Goal: Contribute content: Add original content to the website for others to see

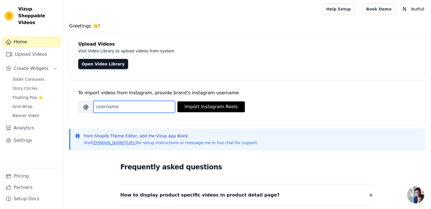
click at [119, 105] on input "Brand's Instagram Username" at bounding box center [134, 107] width 82 height 12
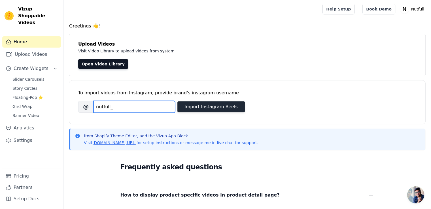
type input "nutfull_"
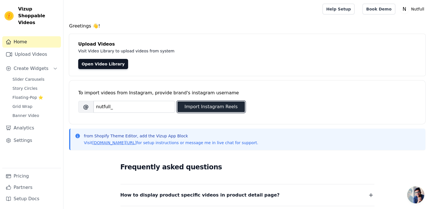
click at [187, 112] on button "Import Instagram Reels" at bounding box center [210, 106] width 67 height 11
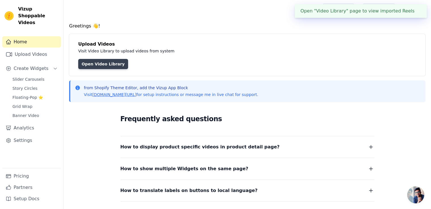
click at [91, 61] on link "Open Video Library" at bounding box center [103, 64] width 50 height 10
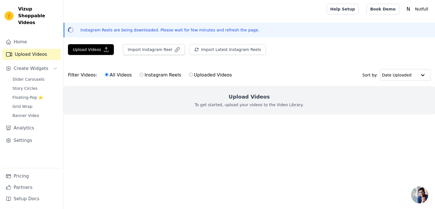
click at [143, 76] on label "Instagram Reels" at bounding box center [160, 74] width 42 height 7
click at [143, 76] on input "Instagram Reels" at bounding box center [142, 75] width 4 height 4
radio input "true"
click at [154, 46] on button "Import Instagram Reel" at bounding box center [154, 49] width 62 height 11
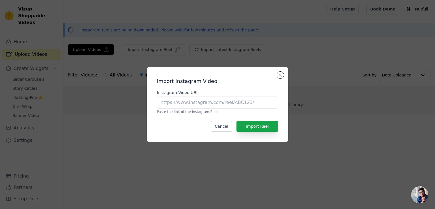
click at [231, 110] on p "Paste the link of the Instagram Reel" at bounding box center [217, 112] width 121 height 5
click at [229, 103] on input "Instagram Video URL" at bounding box center [217, 103] width 121 height 12
click at [167, 126] on div "Cancel Import Reel" at bounding box center [217, 126] width 121 height 11
click at [204, 103] on input "Instagram Video URL" at bounding box center [217, 103] width 121 height 12
paste input "[URL][DOMAIN_NAME]"
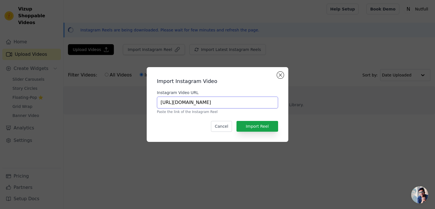
scroll to position [0, 102]
type input "[URL][DOMAIN_NAME]"
click at [251, 125] on button "Import Reel" at bounding box center [257, 126] width 42 height 11
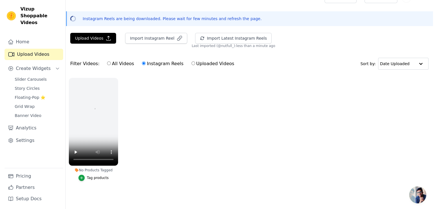
scroll to position [0, 0]
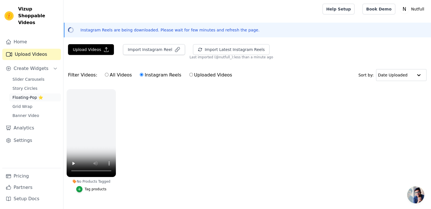
click at [43, 93] on link "Floating-Pop ⭐" at bounding box center [35, 97] width 52 height 8
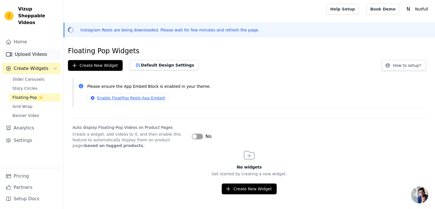
click at [33, 50] on link "Upload Videos" at bounding box center [31, 54] width 59 height 11
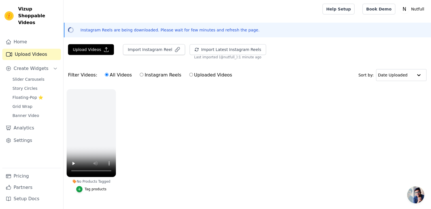
click at [147, 156] on ul "No Products Tagged Tag products" at bounding box center [246, 146] width 367 height 121
click at [20, 125] on link "Analytics" at bounding box center [31, 127] width 59 height 11
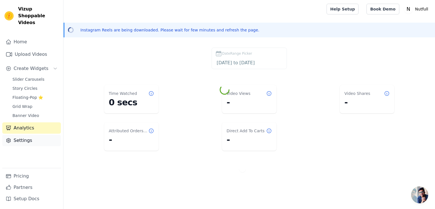
click at [22, 135] on link "Settings" at bounding box center [31, 140] width 59 height 11
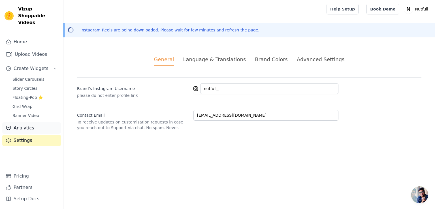
click at [23, 125] on link "Analytics" at bounding box center [31, 127] width 59 height 11
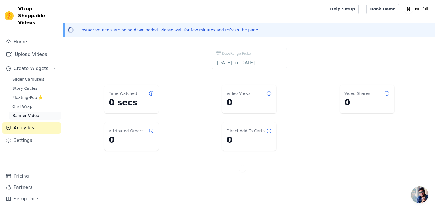
click at [24, 113] on span "Banner Video" at bounding box center [25, 116] width 27 height 6
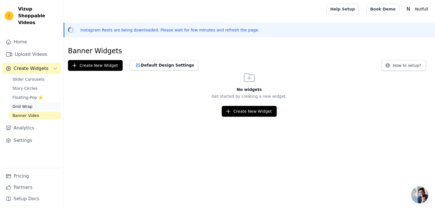
click at [24, 104] on span "Grid Wrap" at bounding box center [22, 107] width 20 height 6
click at [26, 113] on span "Banner Video" at bounding box center [25, 116] width 27 height 6
click at [33, 76] on link "Slider Carousels" at bounding box center [35, 79] width 52 height 8
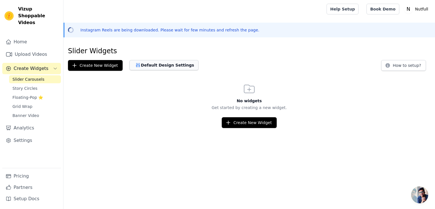
click at [160, 70] on button "Default Design Settings" at bounding box center [163, 65] width 69 height 10
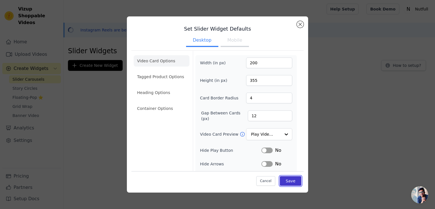
click at [281, 178] on button "Save" at bounding box center [291, 181] width 22 height 10
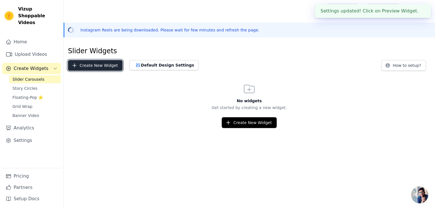
click at [97, 62] on button "Create New Widget" at bounding box center [95, 65] width 55 height 11
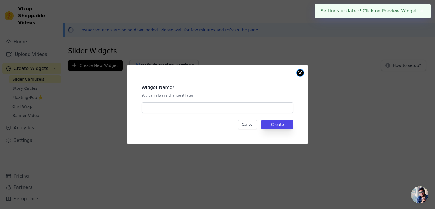
click at [298, 73] on button "Close modal" at bounding box center [300, 72] width 7 height 7
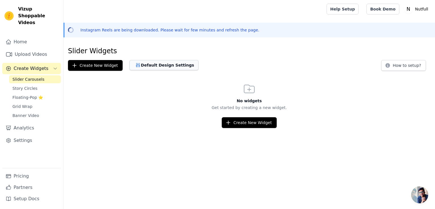
click at [156, 63] on button "Default Design Settings" at bounding box center [163, 65] width 69 height 10
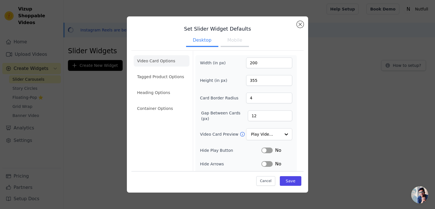
click at [235, 43] on button "Mobile" at bounding box center [235, 41] width 28 height 12
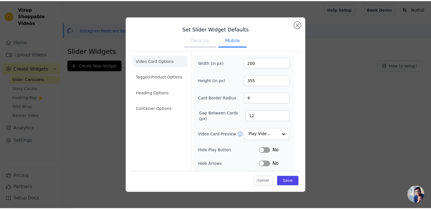
scroll to position [67, 0]
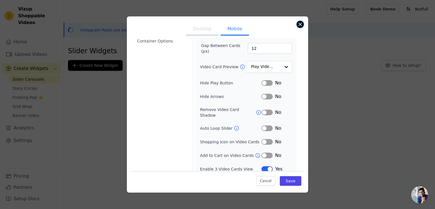
click at [298, 22] on button "Close modal" at bounding box center [300, 24] width 7 height 7
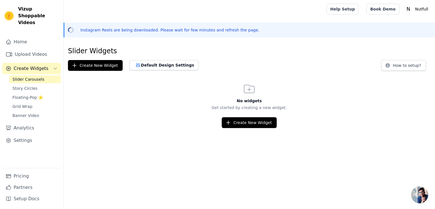
click at [26, 41] on div "Home Upload Videos Create Widgets Slider Carousels Story Circles Floating-Pop ⭐…" at bounding box center [31, 102] width 59 height 132
click at [32, 39] on link "Home" at bounding box center [31, 41] width 59 height 11
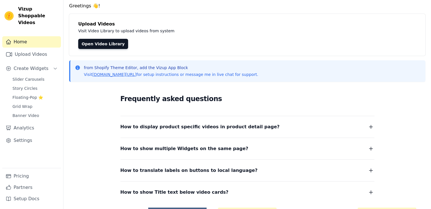
scroll to position [33, 0]
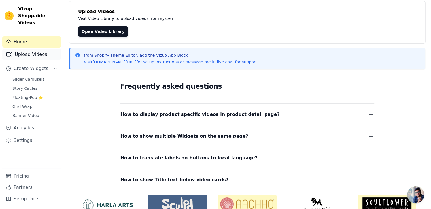
click at [50, 49] on link "Upload Videos" at bounding box center [31, 54] width 59 height 11
